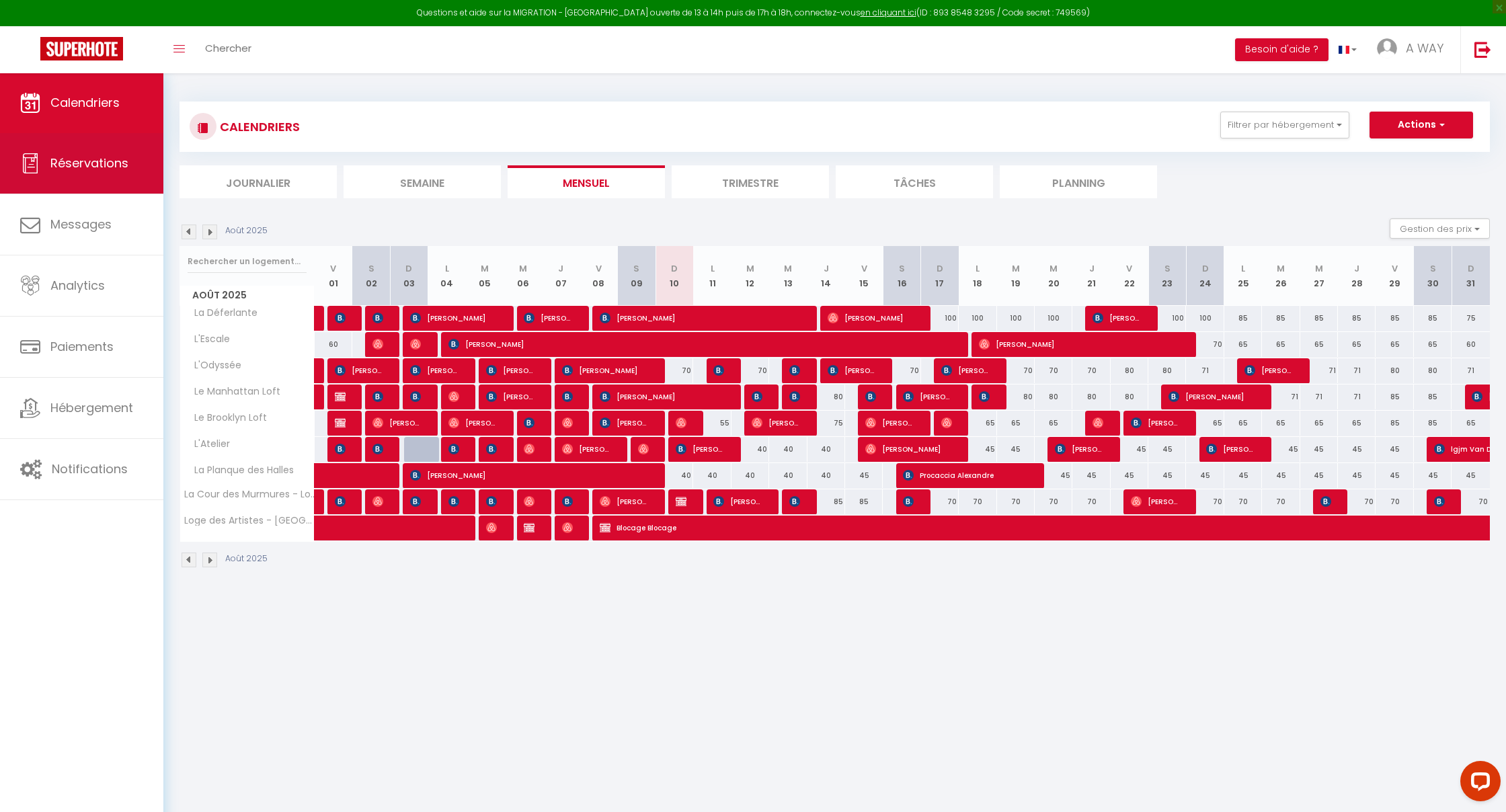
click at [103, 167] on span "Réservations" at bounding box center [89, 163] width 78 height 17
select select "not_cancelled"
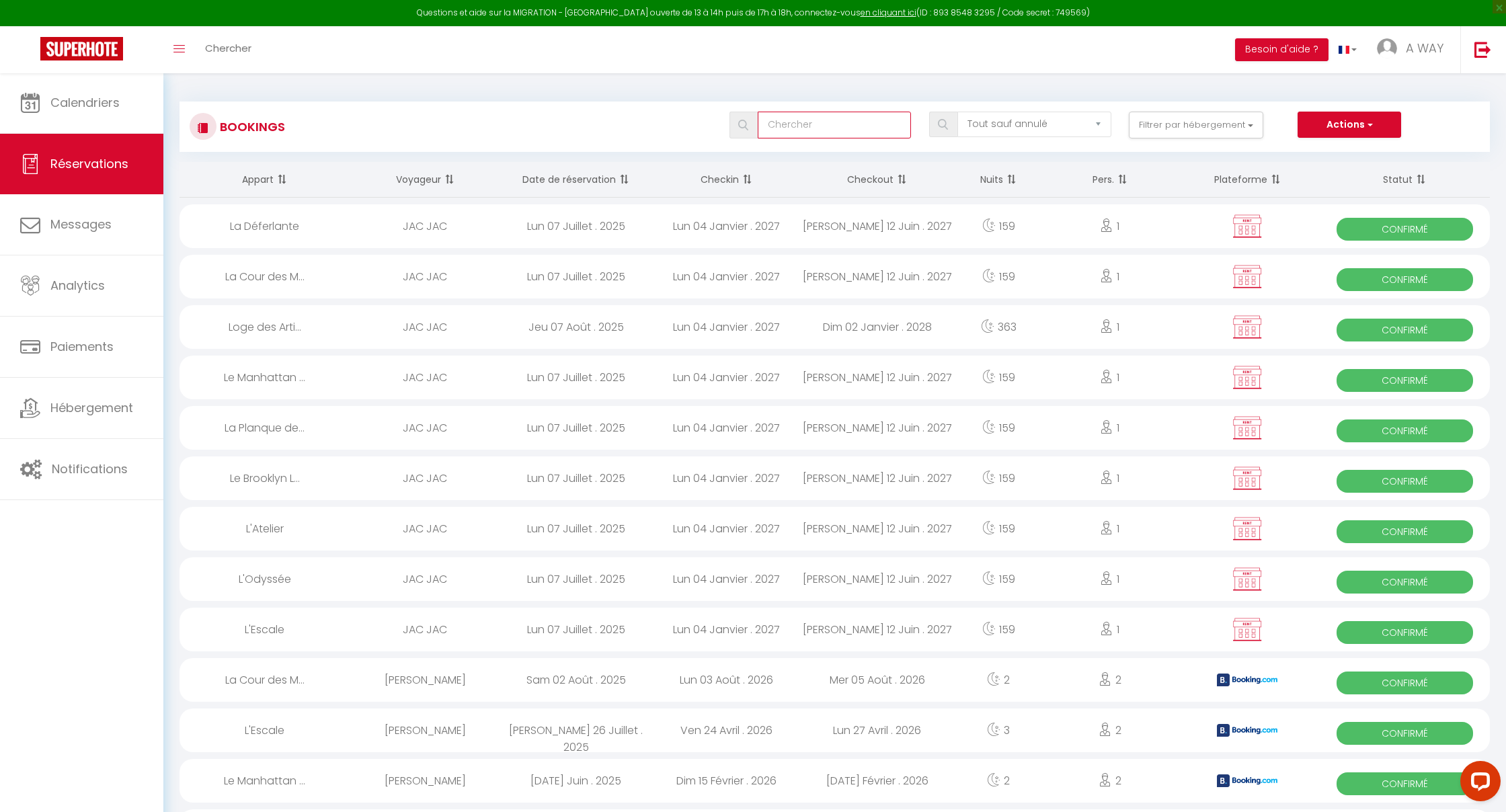
click at [781, 121] on input "text" at bounding box center [834, 125] width 154 height 27
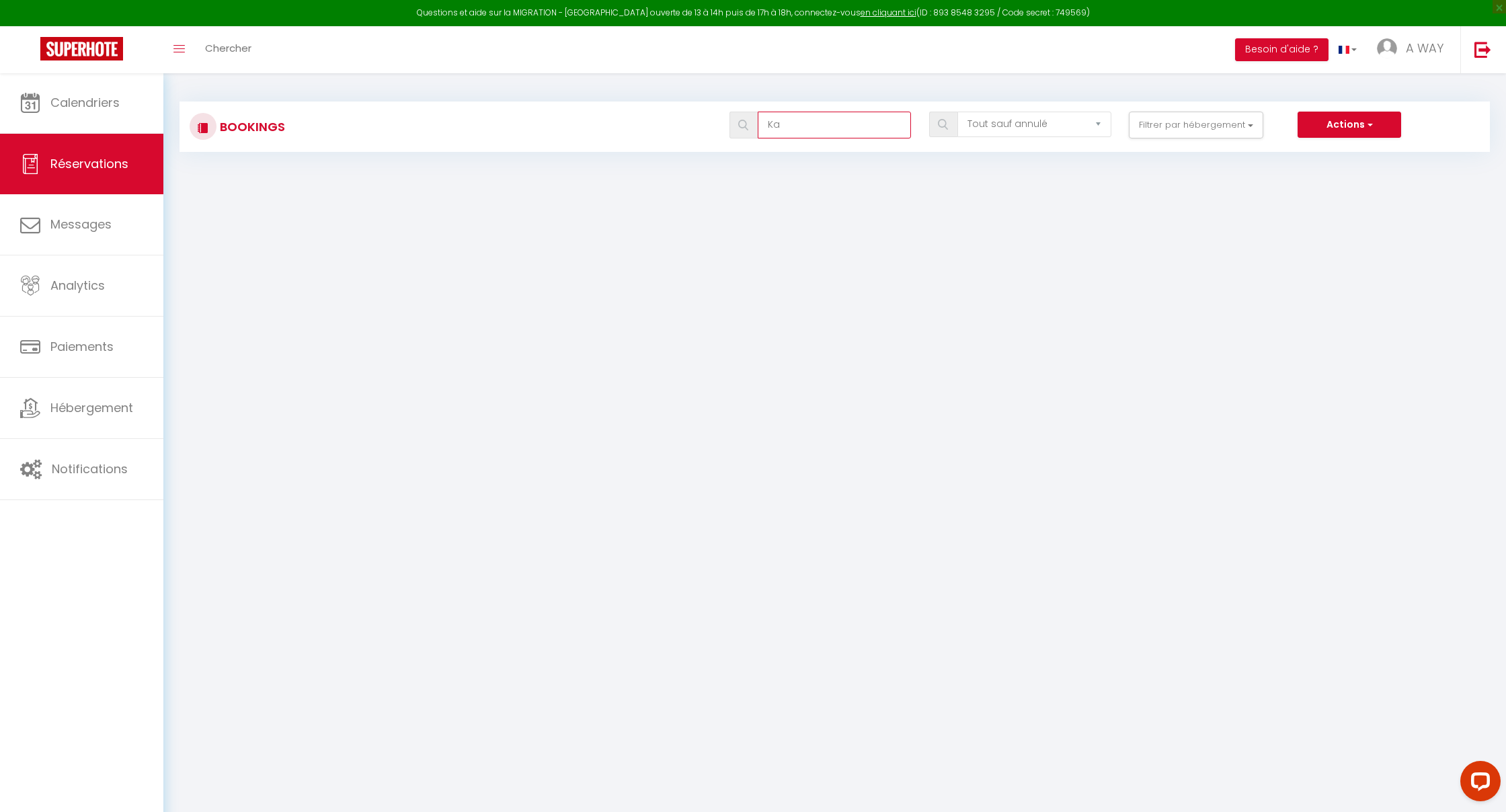
type input "K"
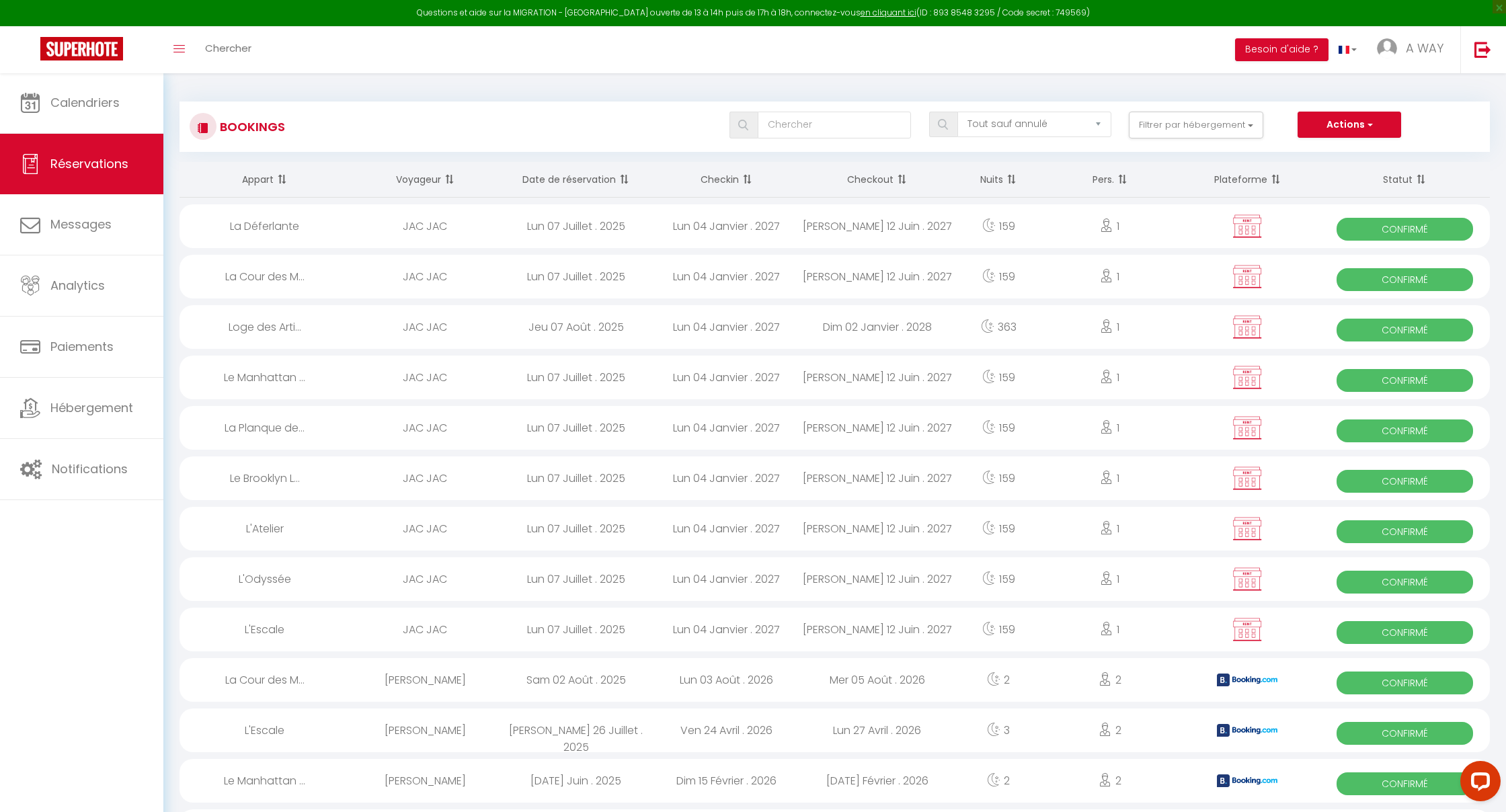
click at [343, 43] on div "Toggle menubar Chercher BUTTON Besoin d'aide ? A WAY Paramètres Équipe" at bounding box center [797, 50] width 1398 height 47
click at [805, 125] on input "text" at bounding box center [834, 125] width 154 height 27
select select "confirmed"
click at [787, 125] on input "text" at bounding box center [834, 125] width 154 height 27
type input "kAMYLE JUCITE"
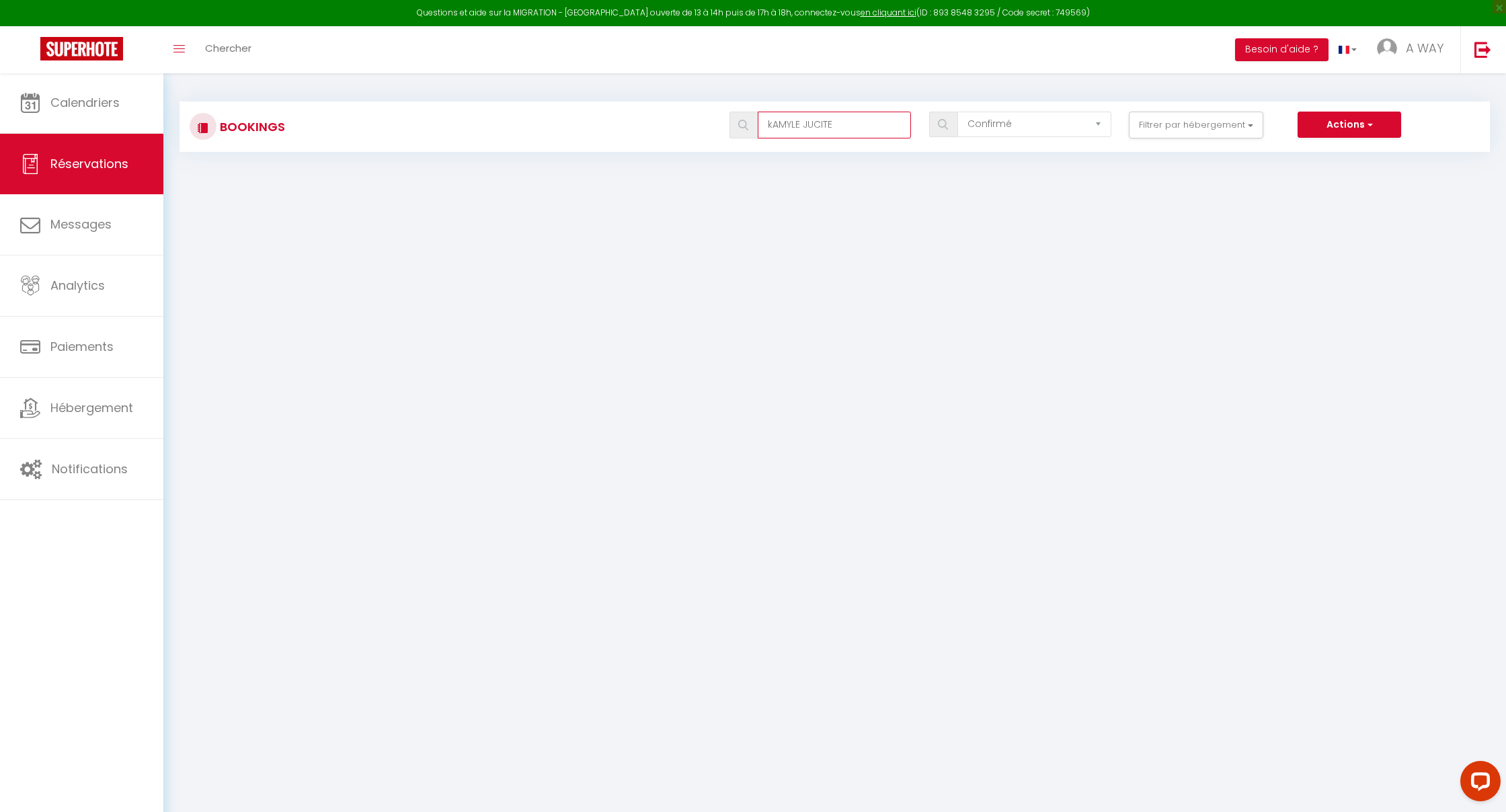
drag, startPoint x: 855, startPoint y: 119, endPoint x: 736, endPoint y: 117, distance: 119.0
click at [736, 117] on div "kAMYLE JUCITE" at bounding box center [820, 125] width 182 height 27
click at [86, 171] on span "Réservations" at bounding box center [89, 164] width 78 height 17
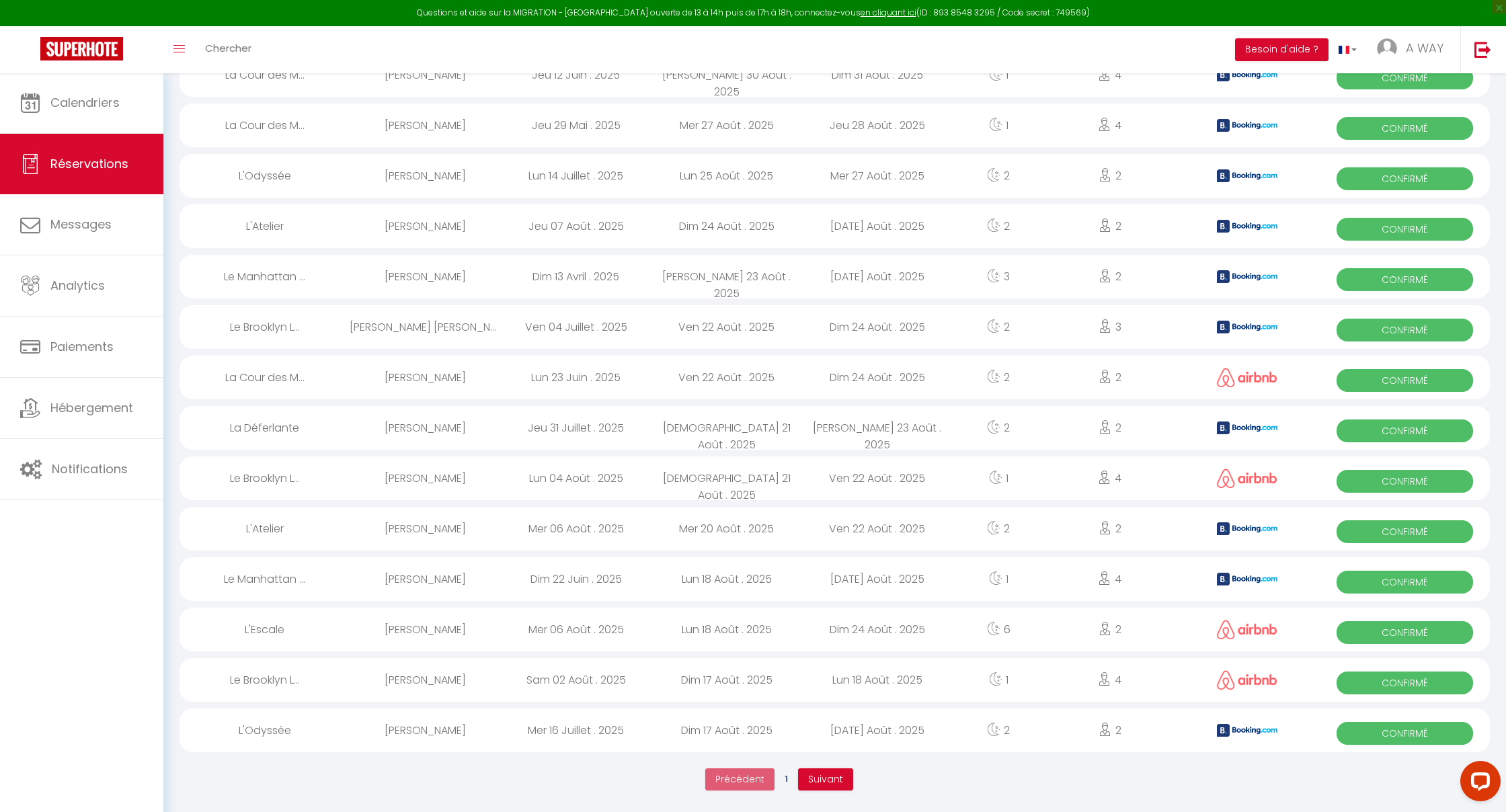
scroll to position [1966, 0]
click at [818, 787] on button "Suivant" at bounding box center [825, 781] width 55 height 23
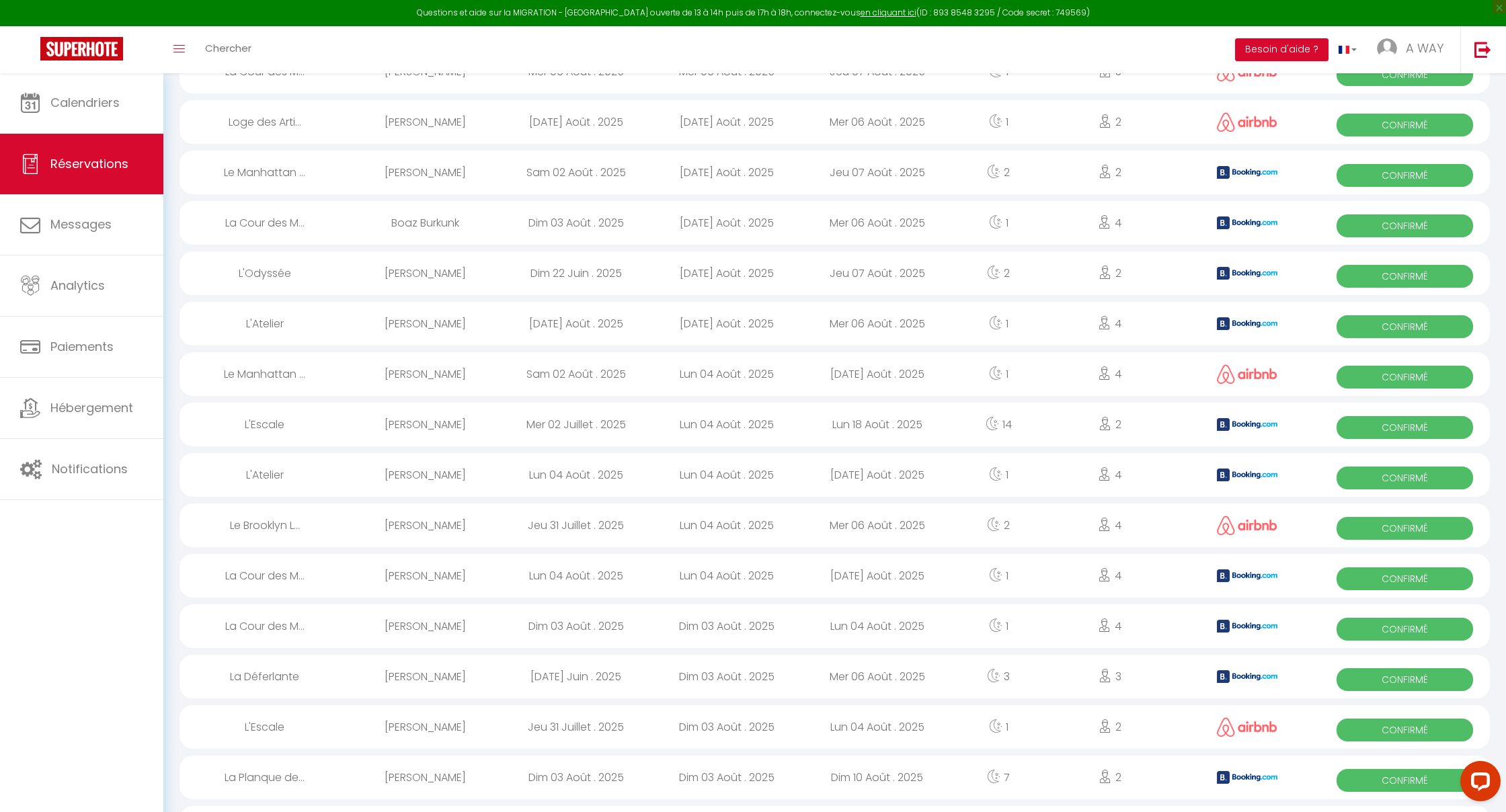
scroll to position [1873, 0]
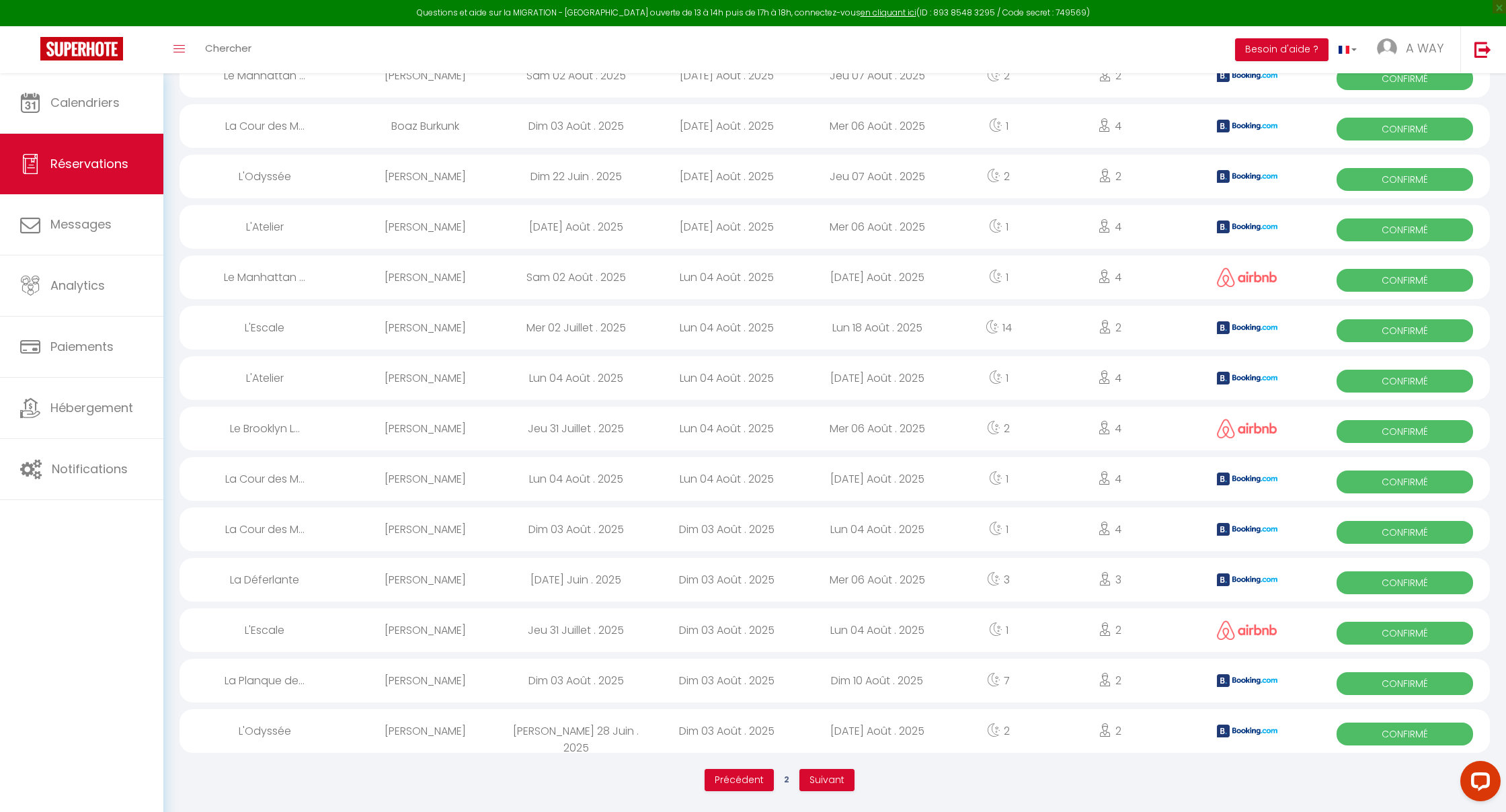
click at [828, 784] on span "Suivant" at bounding box center [827, 779] width 35 height 13
click at [819, 780] on span "Suivant" at bounding box center [827, 779] width 35 height 13
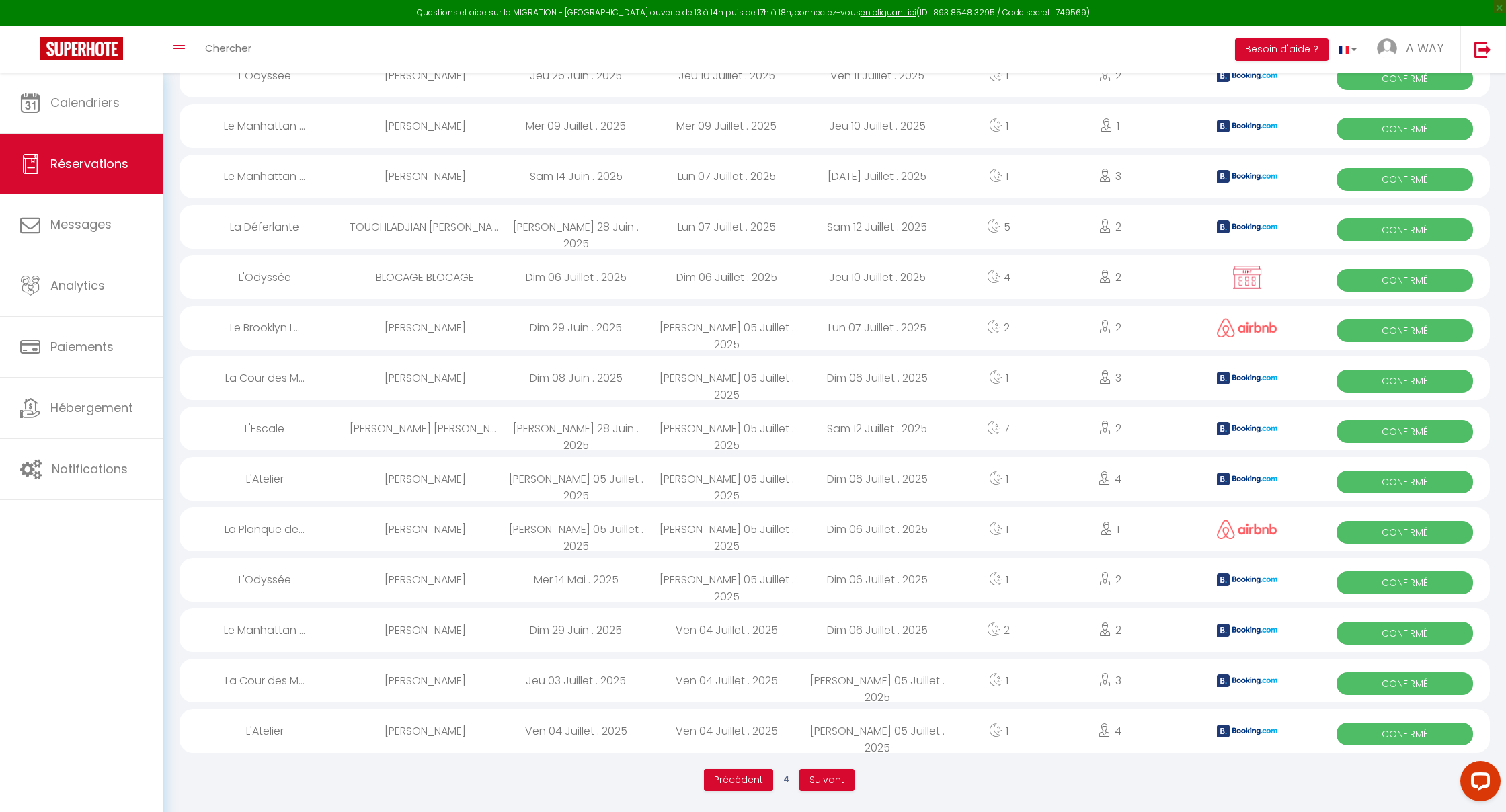
click at [834, 778] on span "Suivant" at bounding box center [827, 779] width 35 height 13
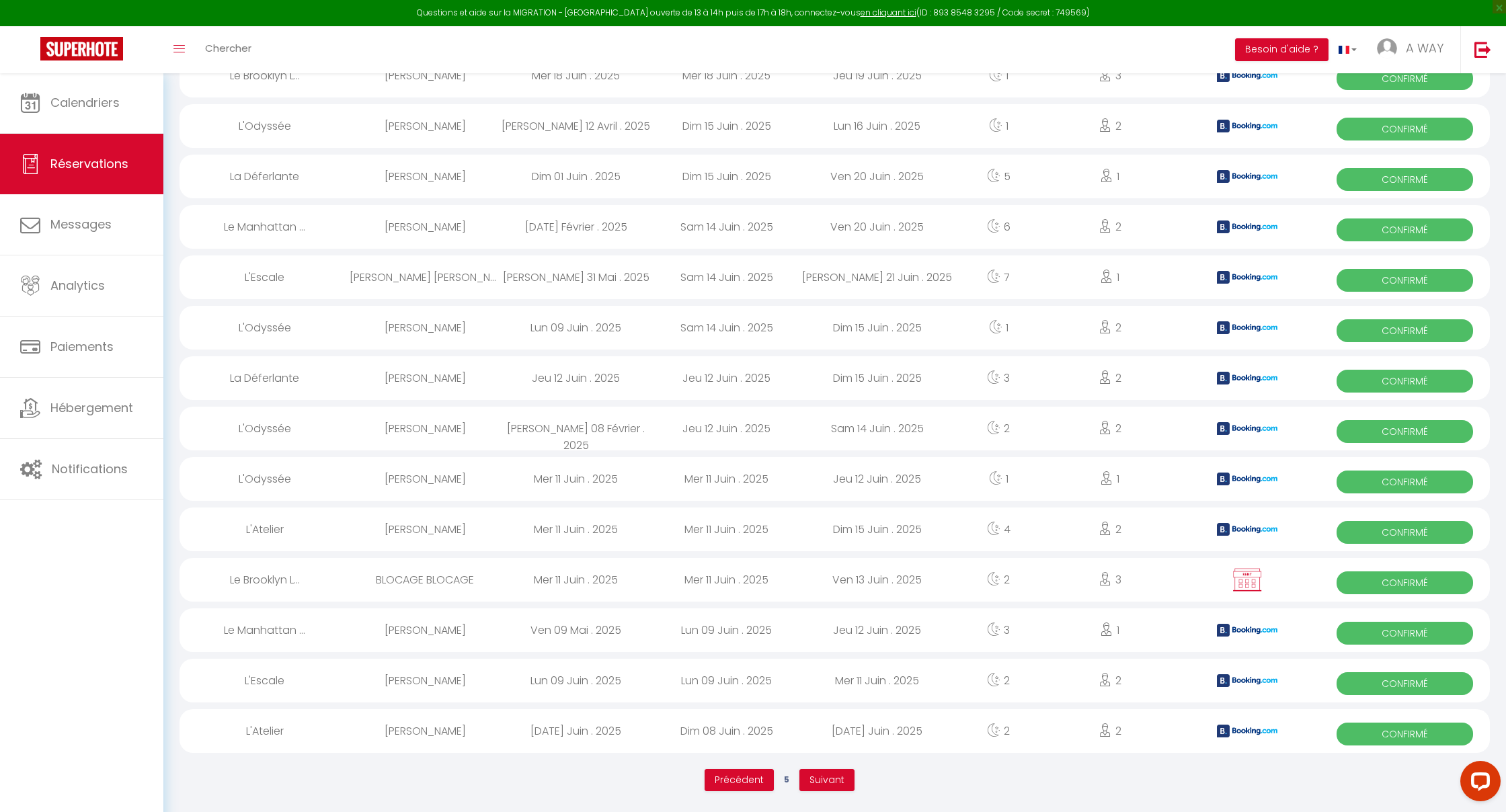
click at [831, 778] on span "Suivant" at bounding box center [827, 779] width 35 height 13
click at [827, 779] on span "Suivant" at bounding box center [827, 779] width 35 height 13
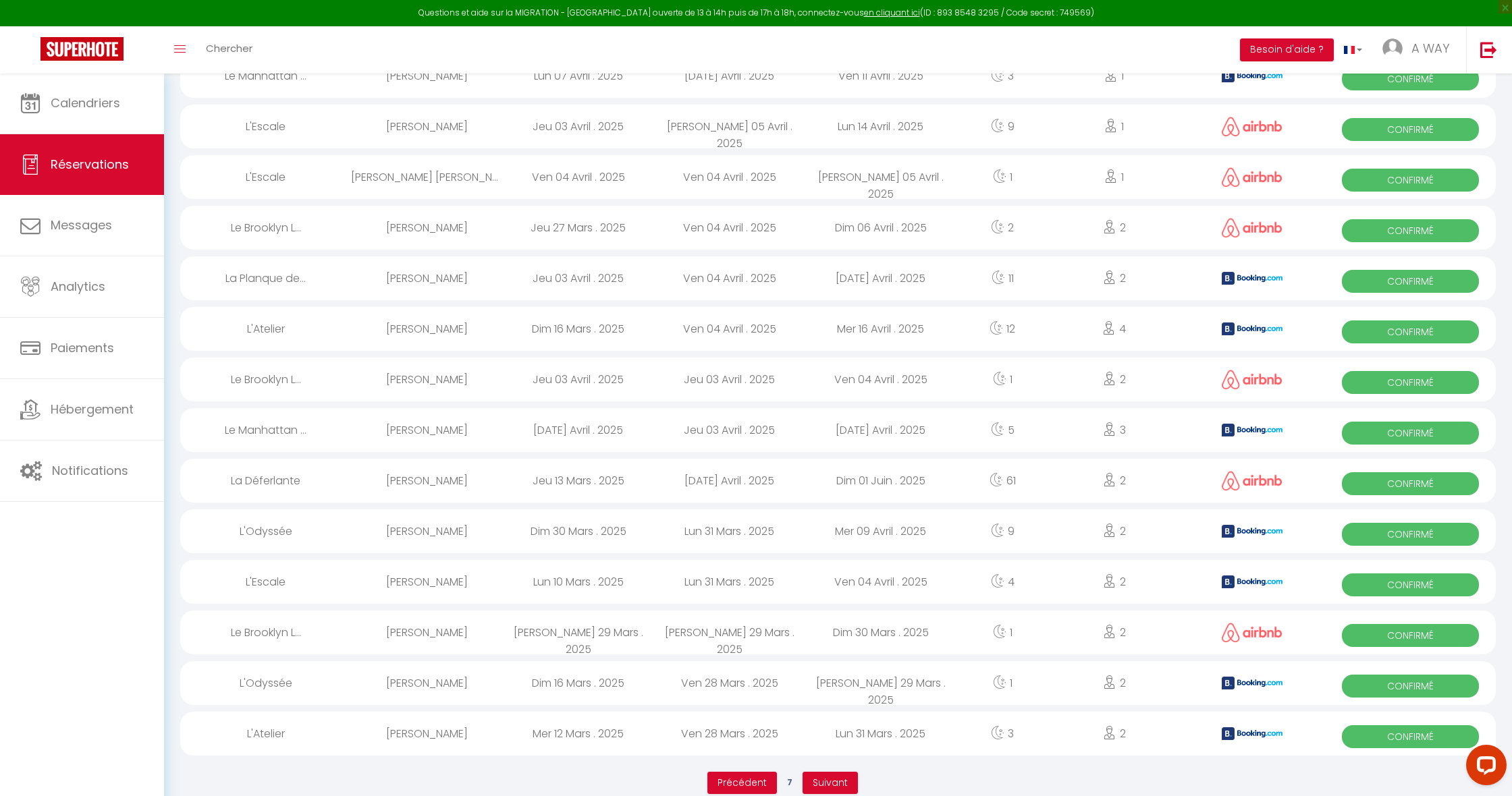
click at [83, 167] on span "Réservations" at bounding box center [90, 164] width 79 height 17
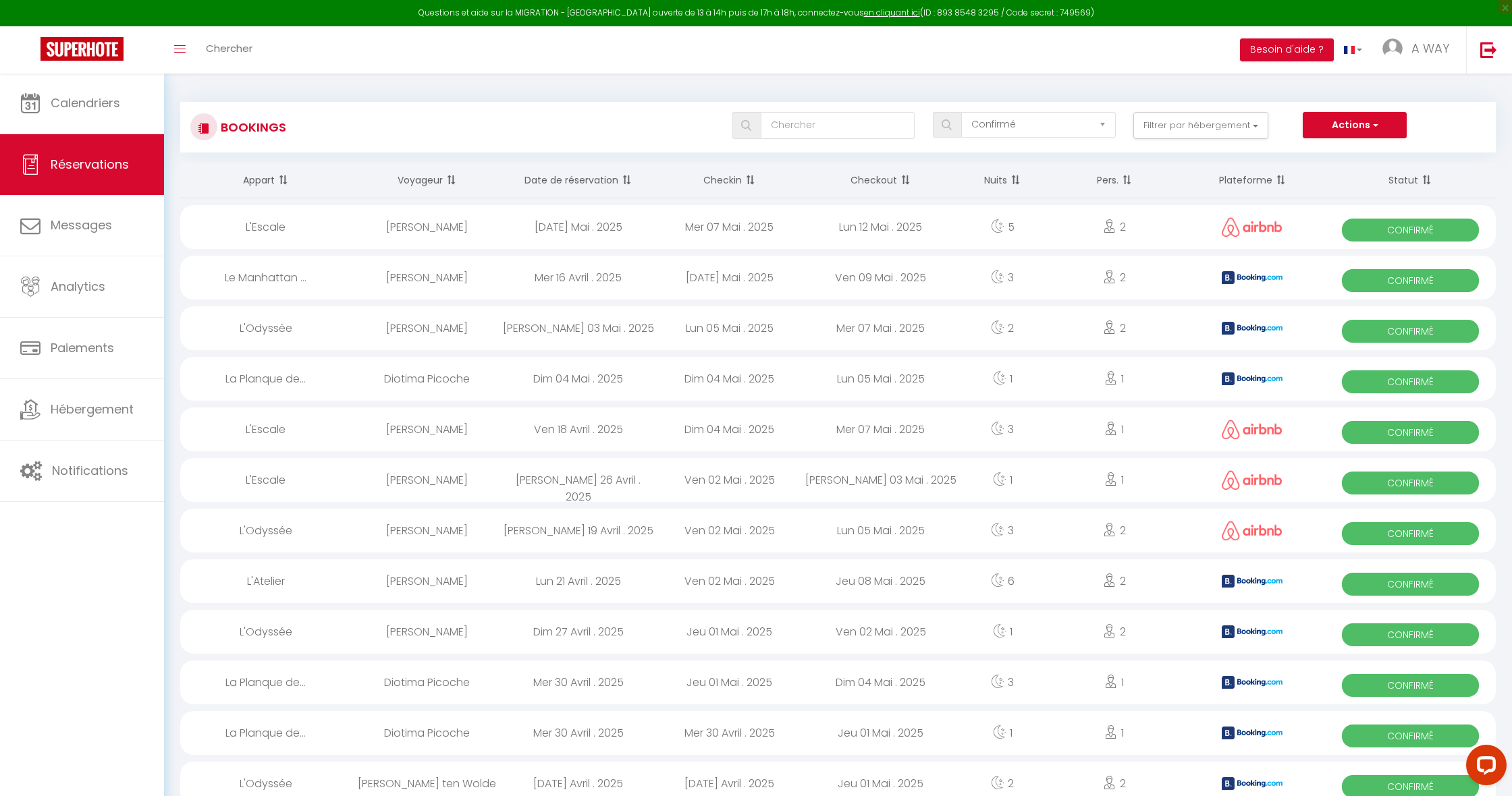
scroll to position [0, 0]
select select "all"
click at [806, 134] on input "text" at bounding box center [838, 126] width 154 height 27
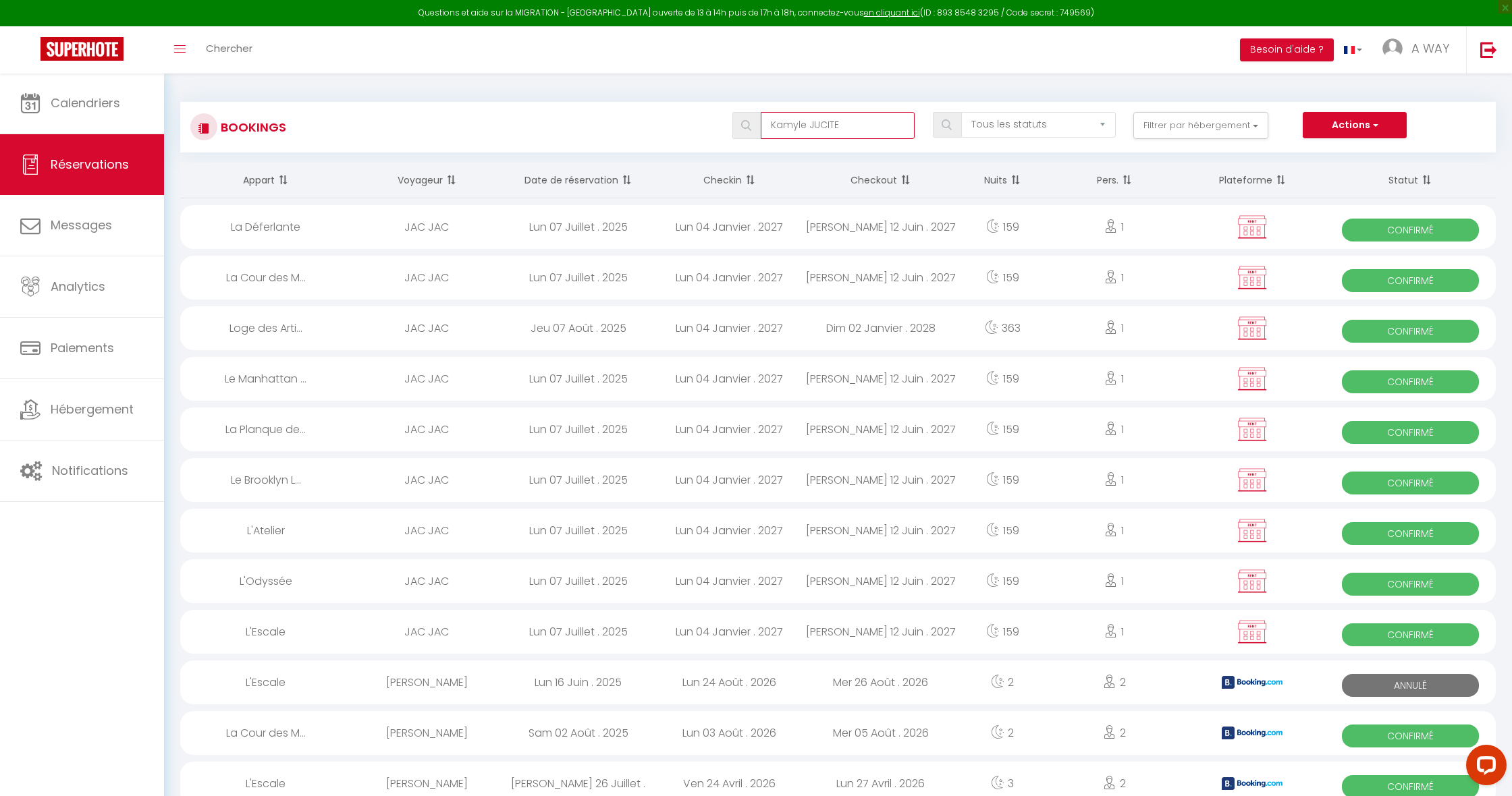
type input "Kamyle JUCITE"
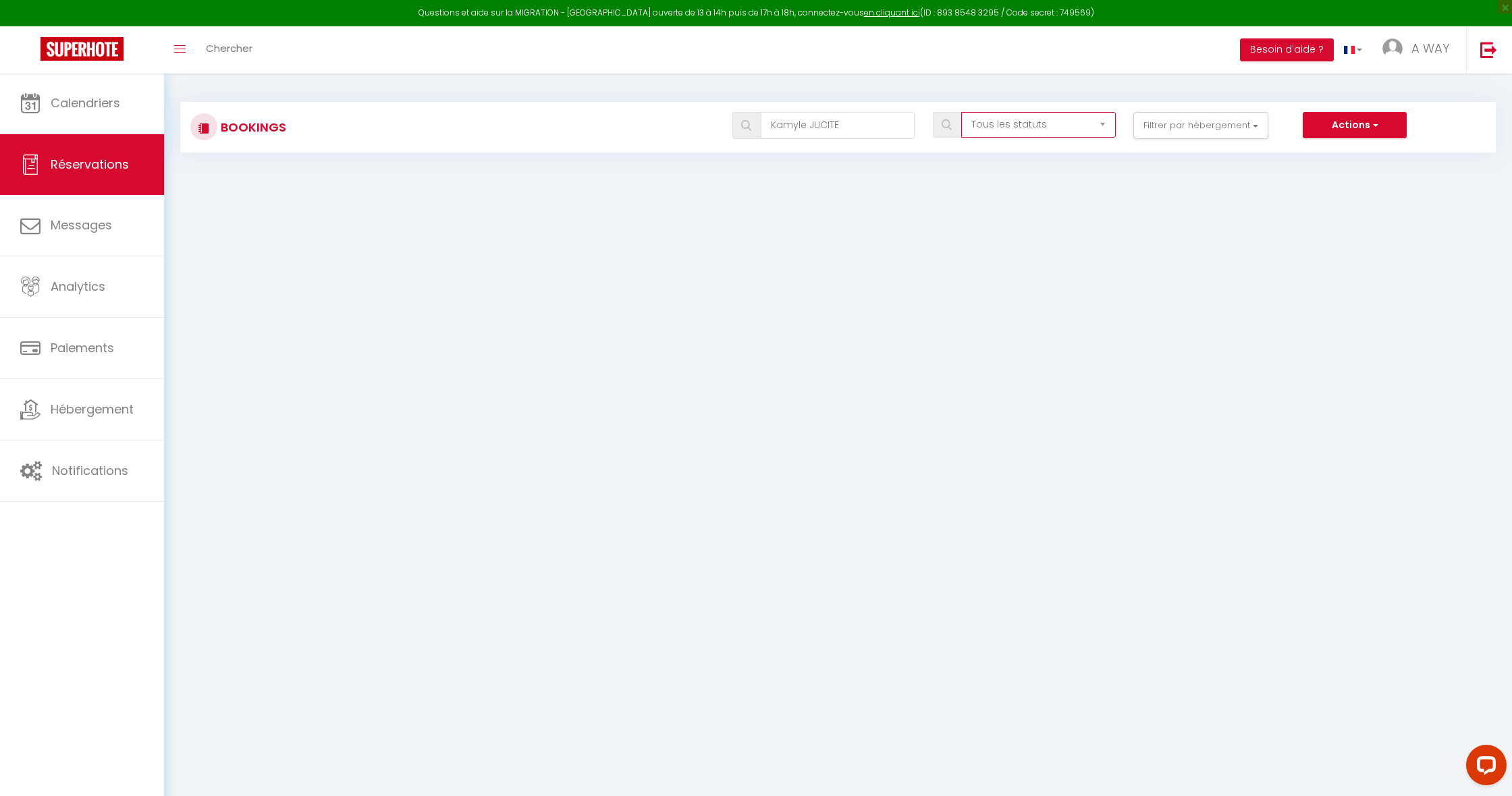
select select "confirmed"
drag, startPoint x: 849, startPoint y: 123, endPoint x: 728, endPoint y: 116, distance: 121.2
click at [728, 116] on div "Kamyle JUCITE" at bounding box center [823, 126] width 201 height 27
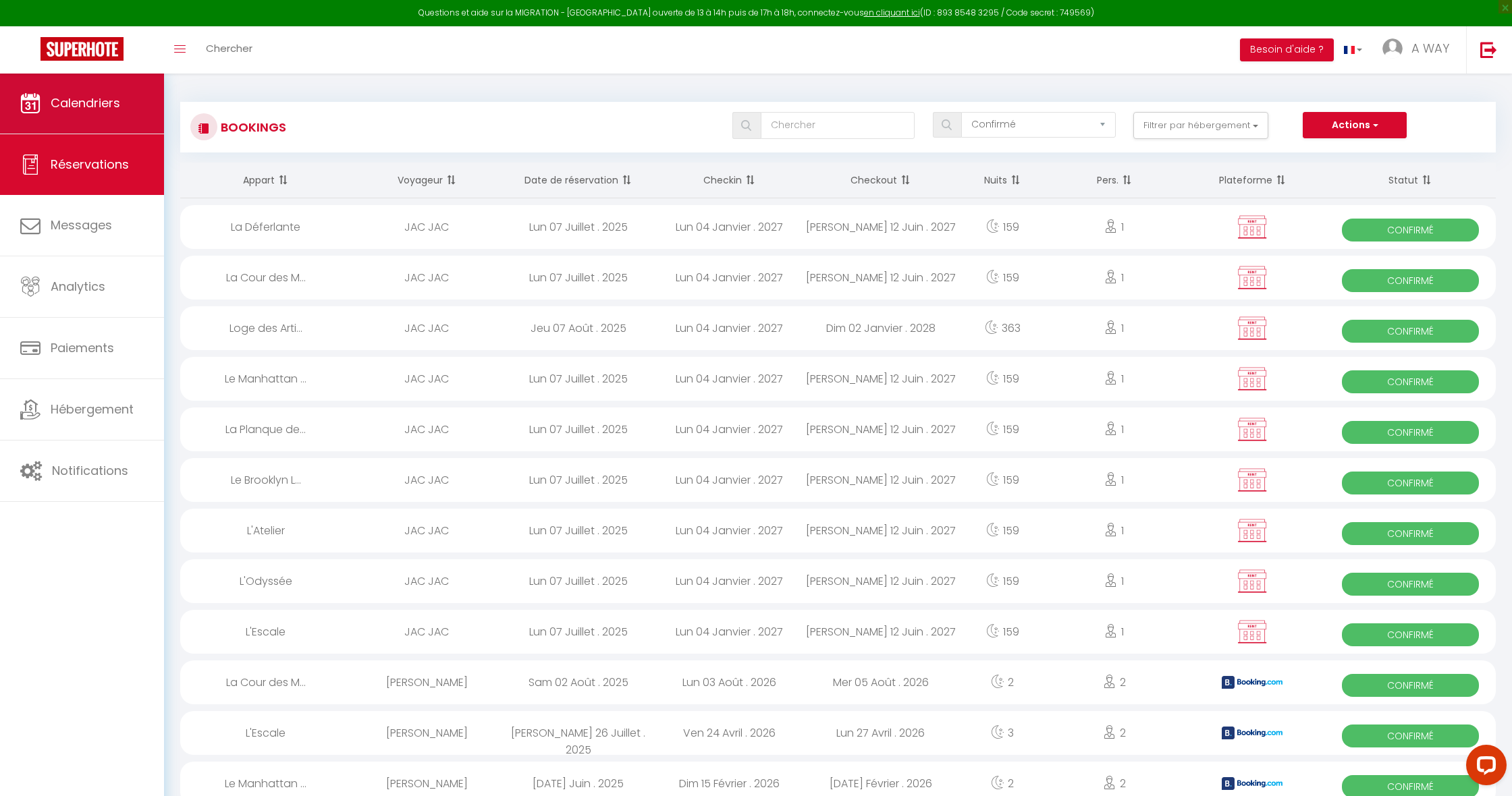
click at [84, 105] on span "Calendriers" at bounding box center [85, 103] width 69 height 17
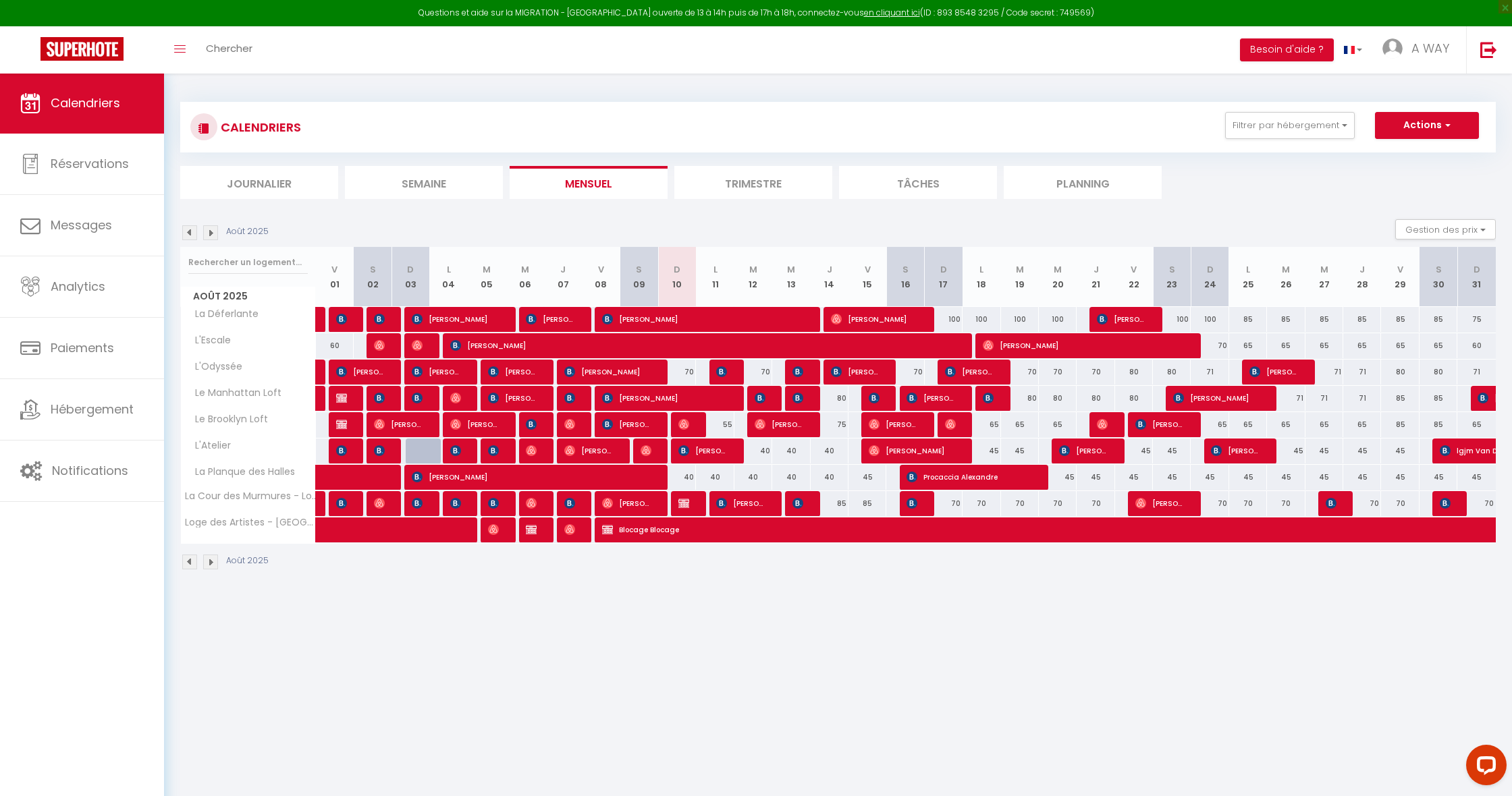
click at [1478, 396] on img at bounding box center [1483, 398] width 11 height 11
select select "OK"
select select "KO"
select select "0"
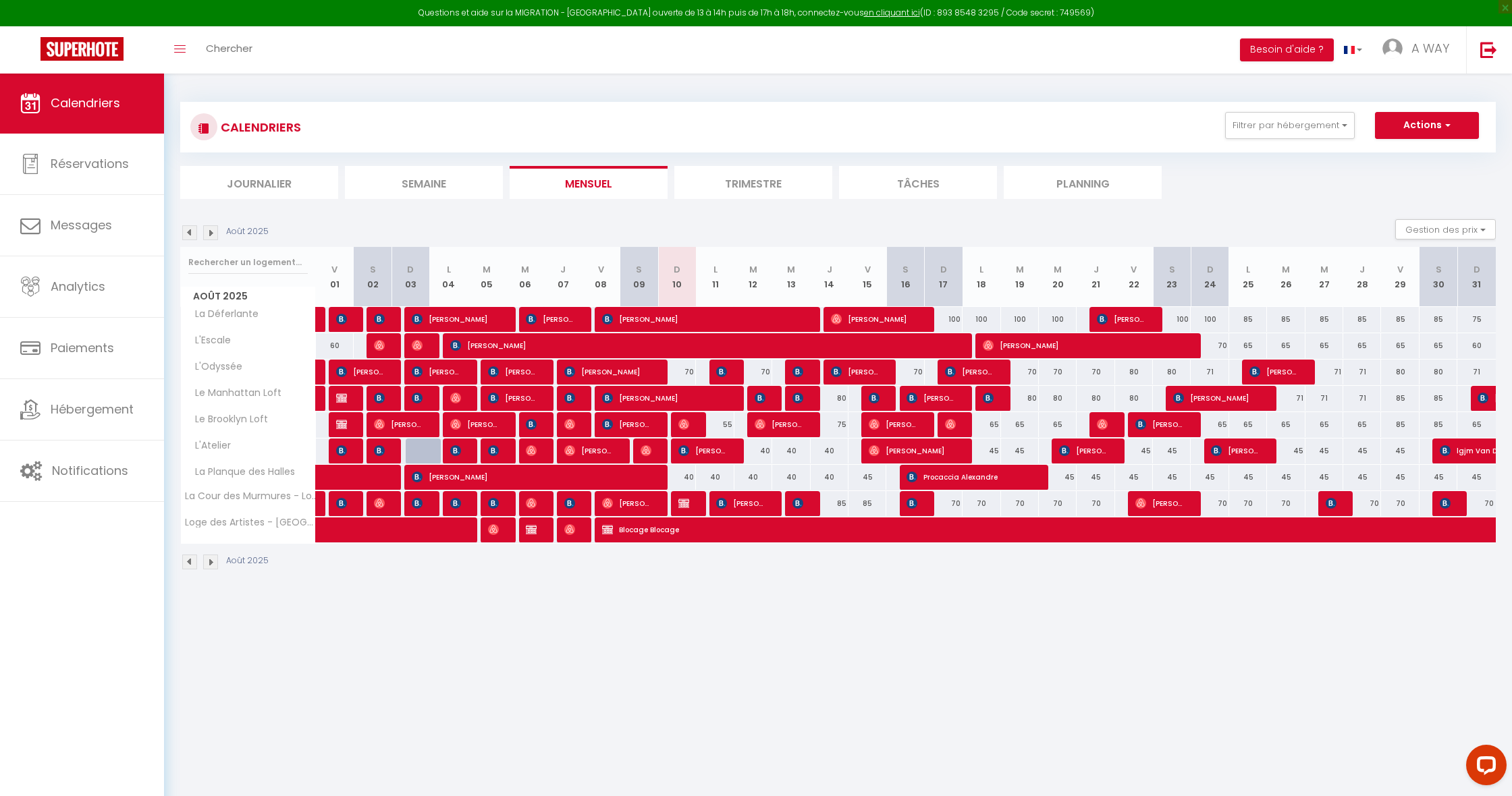
select select "1"
select select
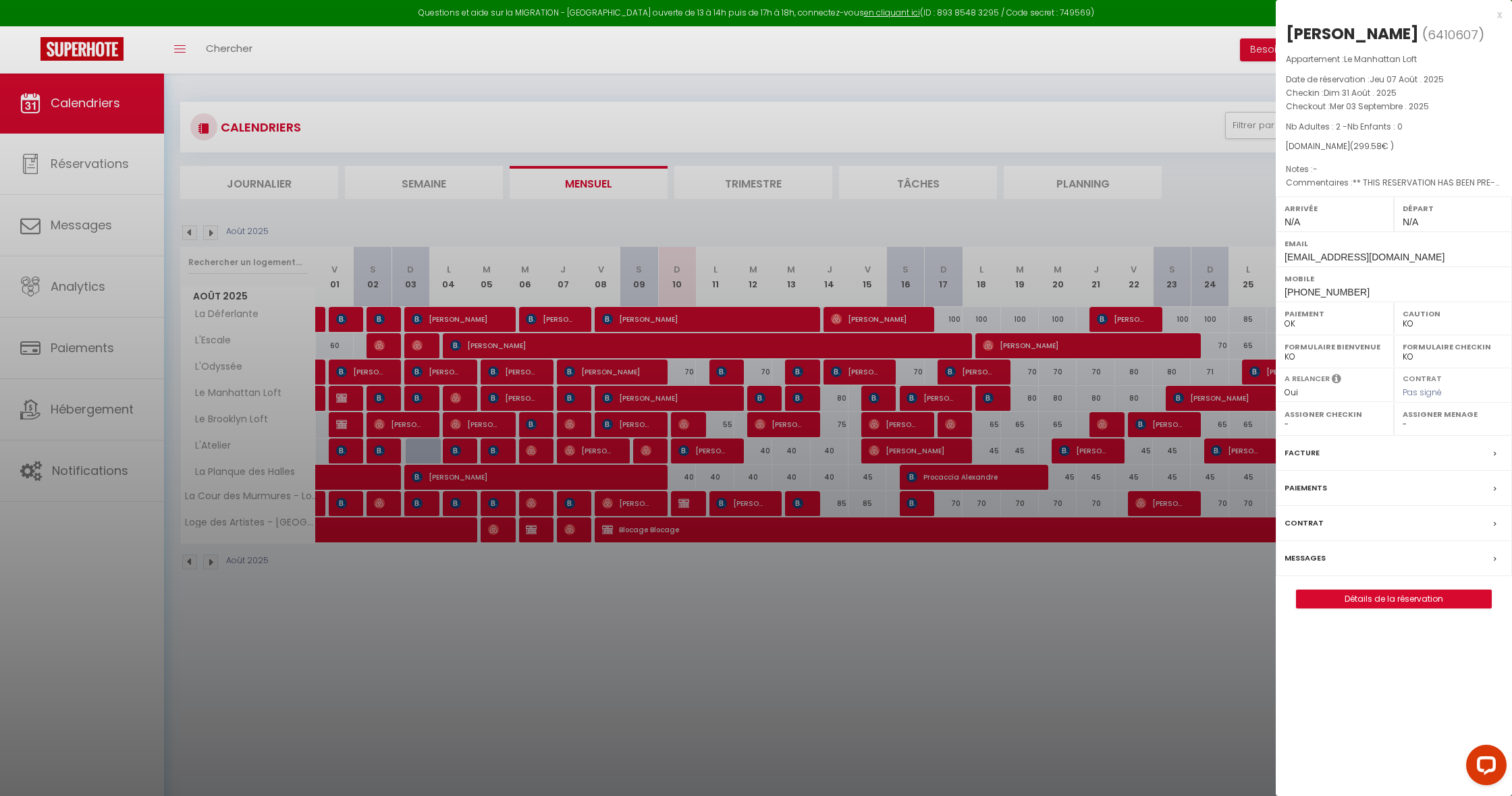
click at [1065, 654] on div at bounding box center [756, 398] width 1512 height 796
